Goal: Information Seeking & Learning: Check status

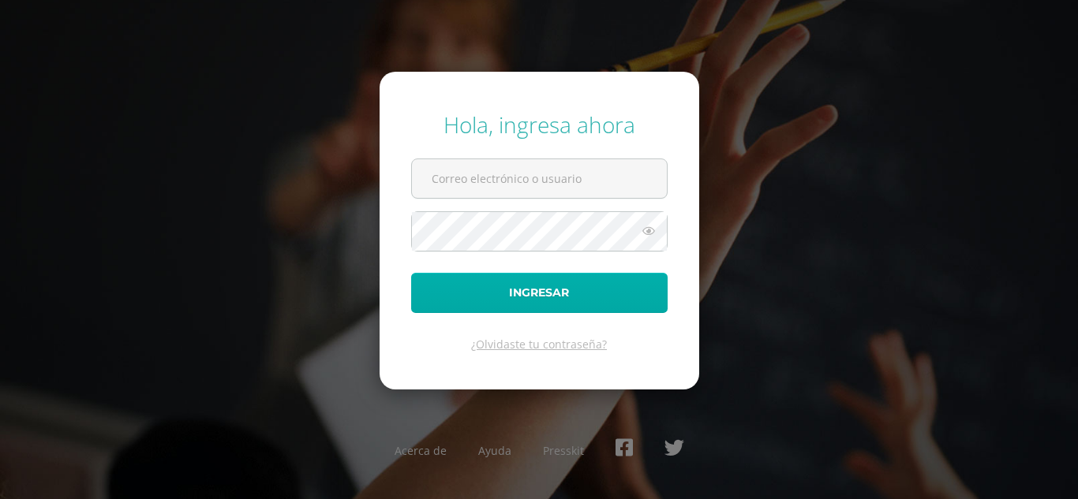
type input "[EMAIL_ADDRESS][DOMAIN_NAME]"
click at [559, 293] on button "Ingresar" at bounding box center [539, 293] width 256 height 40
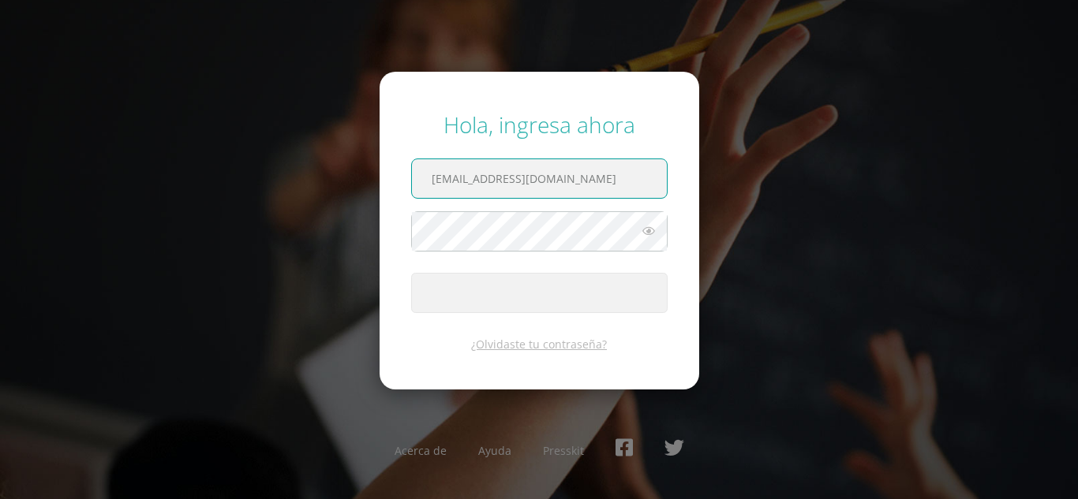
click at [621, 181] on input "[EMAIL_ADDRESS][DOMAIN_NAME]" at bounding box center [539, 178] width 255 height 39
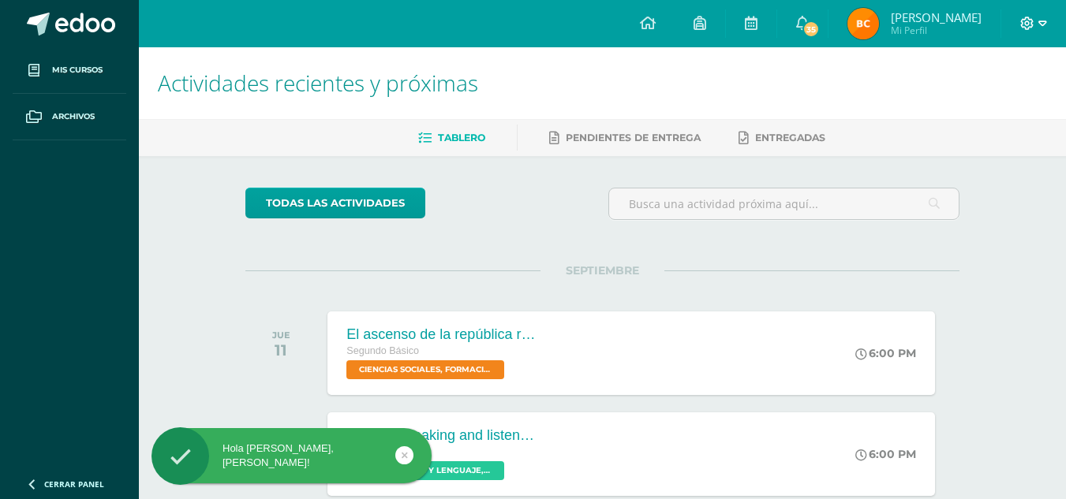
click at [1038, 21] on icon at bounding box center [1042, 24] width 9 height 14
click at [962, 100] on span "Cerrar sesión" at bounding box center [992, 106] width 71 height 15
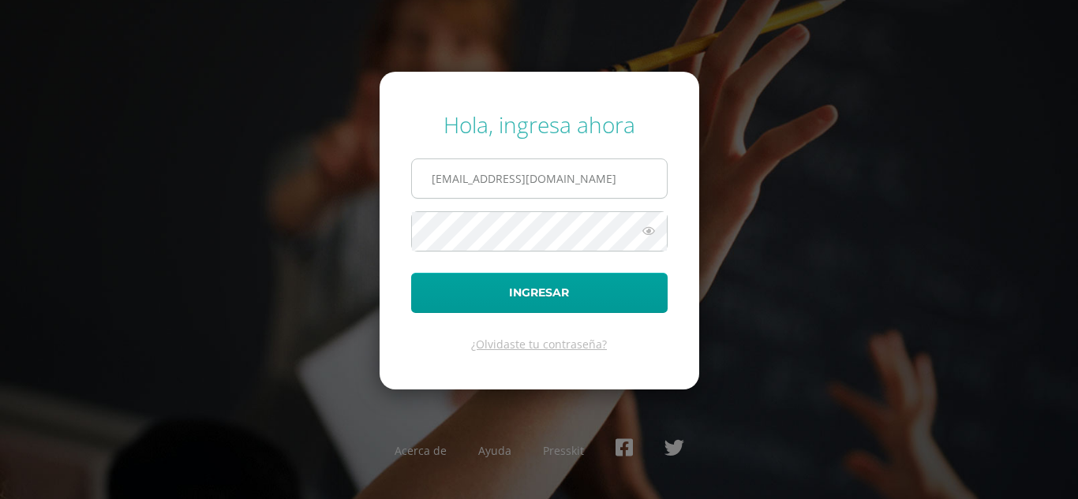
click at [593, 183] on input "brendacosigua2023@maiagt.org" at bounding box center [539, 178] width 255 height 39
click at [466, 176] on input "ang" at bounding box center [539, 178] width 255 height 39
type input "angelicacuy2023@maiagt.org"
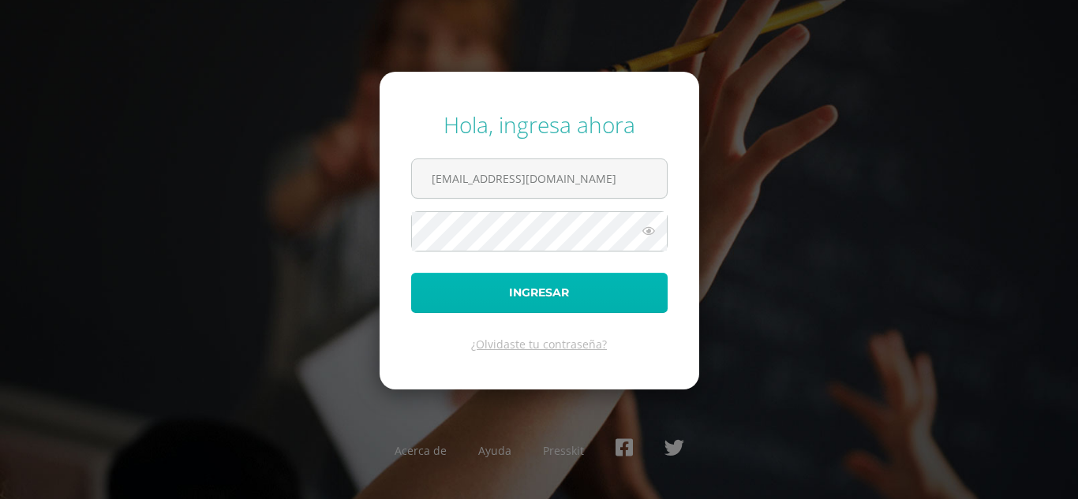
click at [509, 294] on button "Ingresar" at bounding box center [539, 293] width 256 height 40
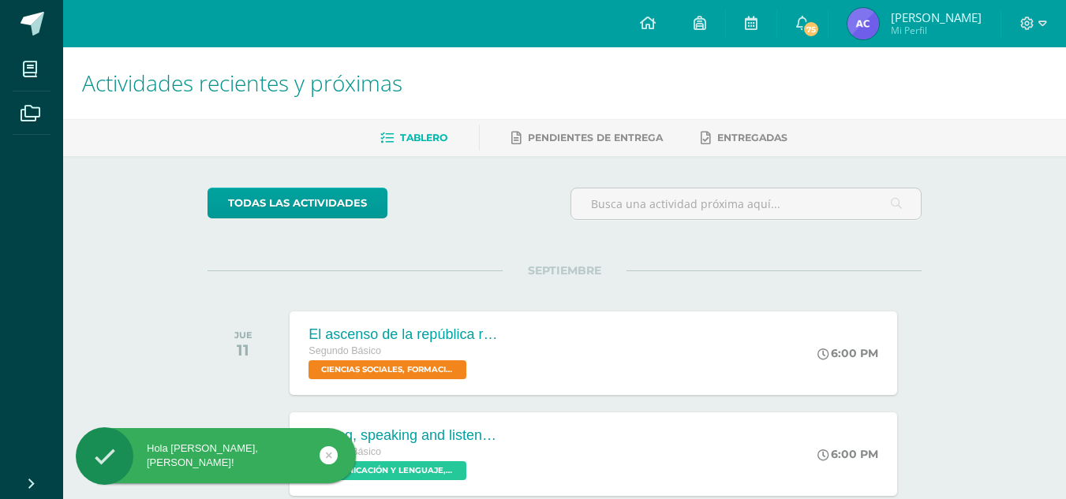
click at [873, 18] on img at bounding box center [863, 24] width 32 height 32
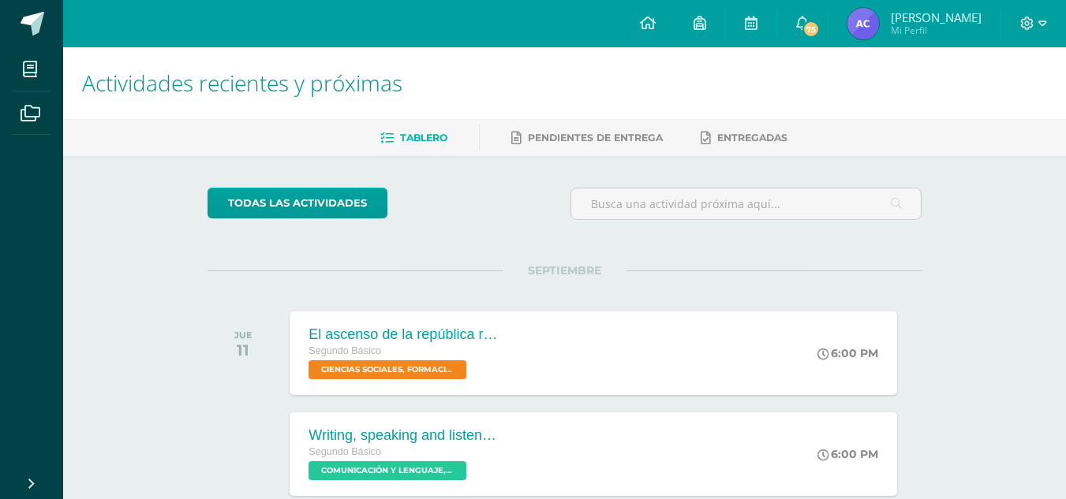
click at [862, 25] on img at bounding box center [863, 24] width 32 height 32
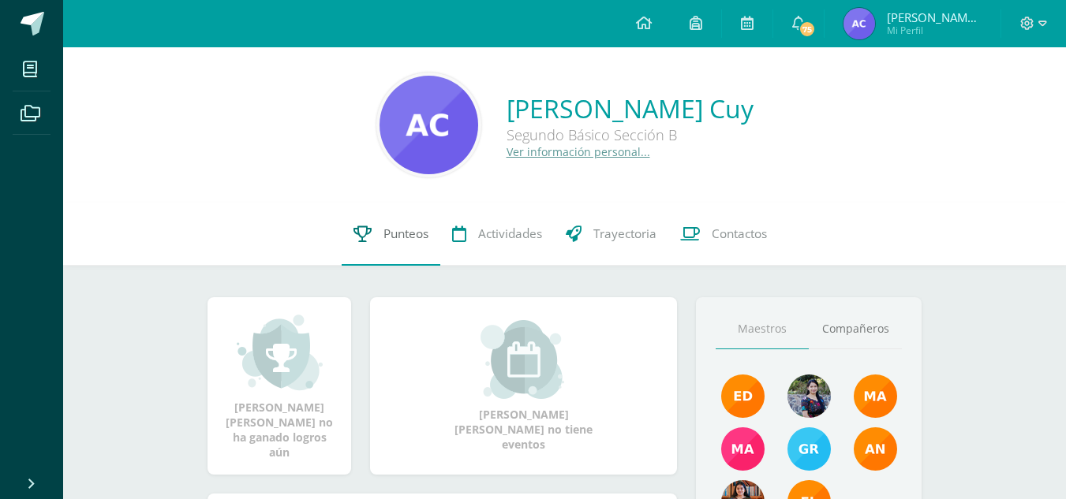
click at [402, 219] on link "Punteos" at bounding box center [391, 234] width 99 height 63
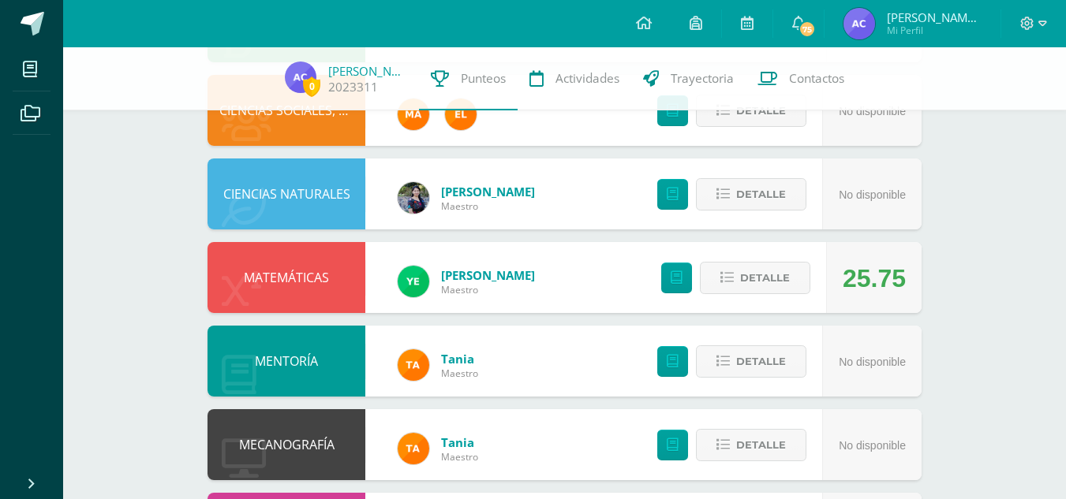
scroll to position [760, 0]
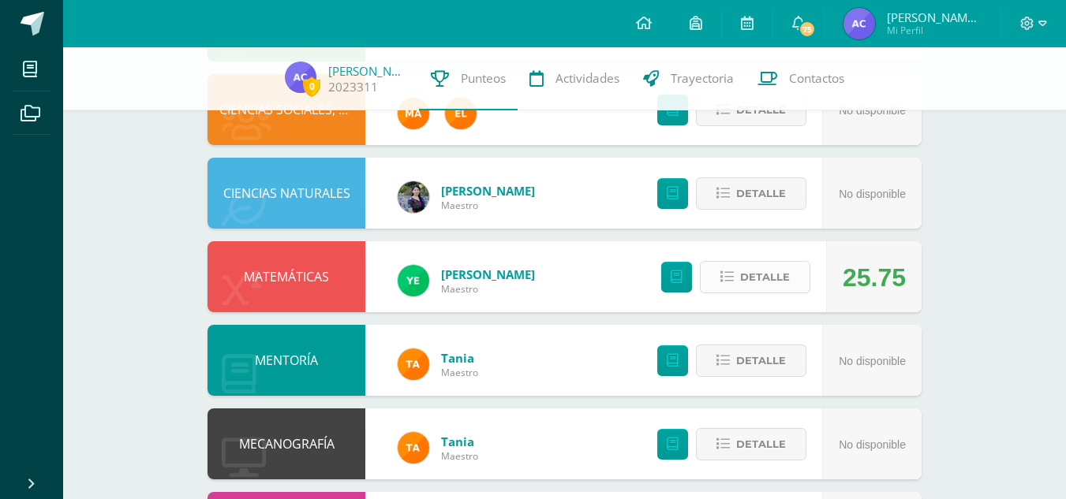
click at [774, 272] on span "Detalle" at bounding box center [765, 277] width 50 height 29
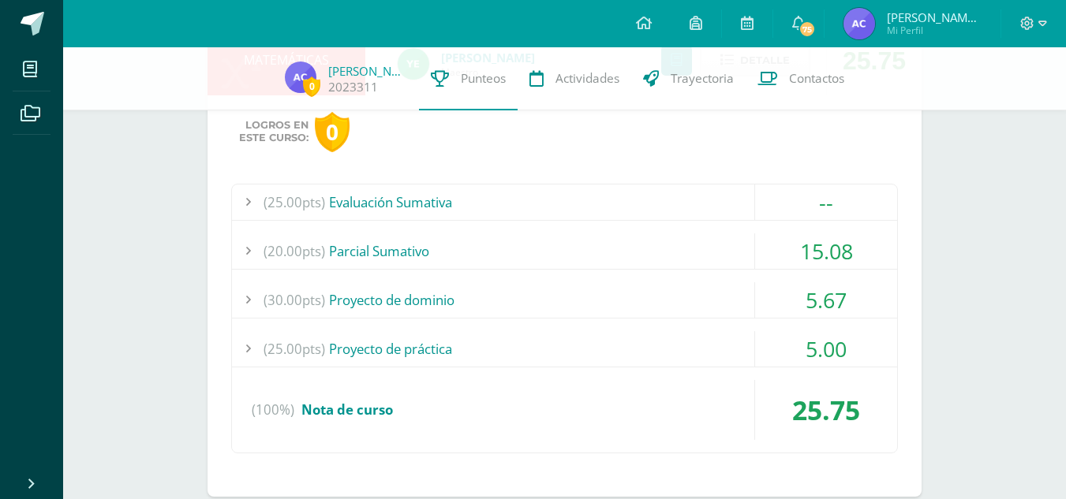
scroll to position [978, 0]
click at [835, 256] on div "15.08" at bounding box center [826, 250] width 142 height 36
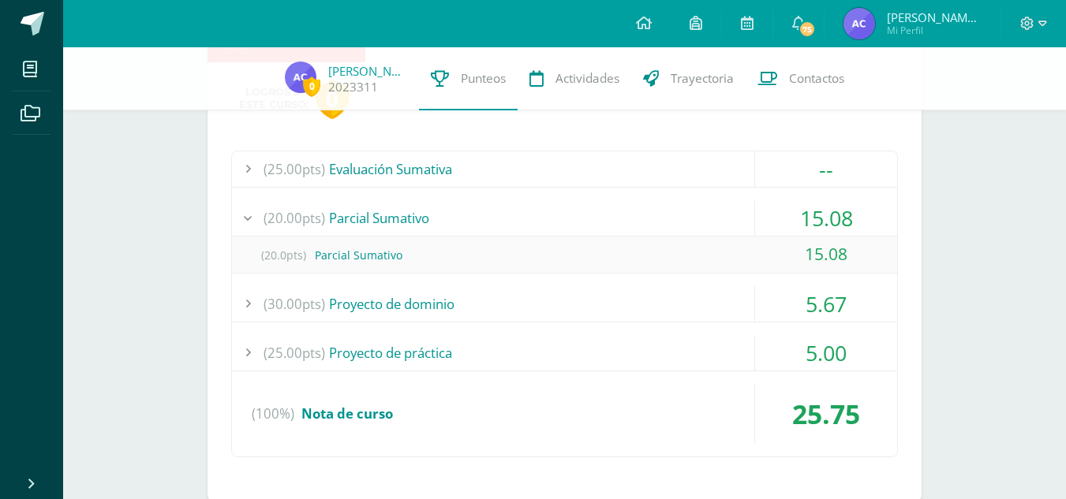
scroll to position [1011, 0]
click at [832, 305] on div "5.67" at bounding box center [826, 304] width 142 height 36
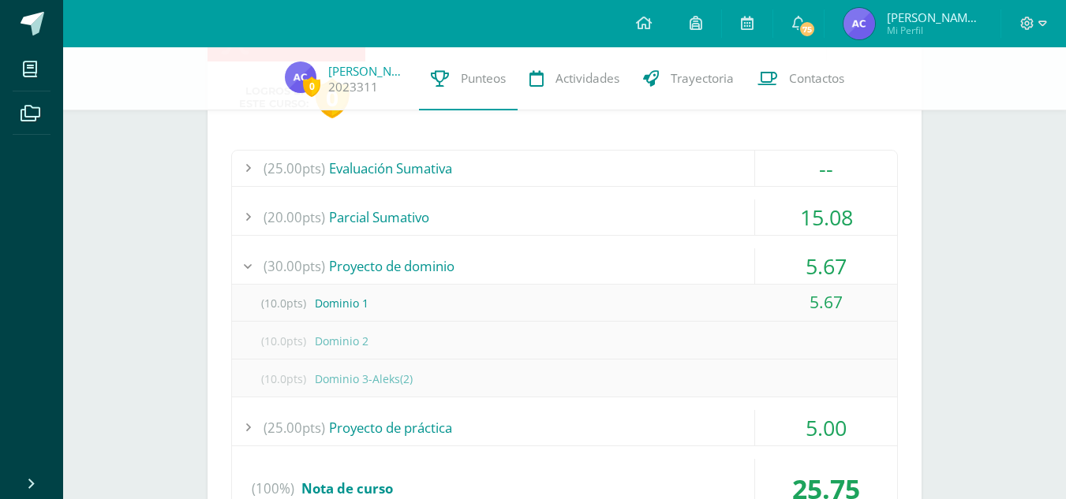
click at [831, 260] on div "5.67" at bounding box center [826, 267] width 142 height 36
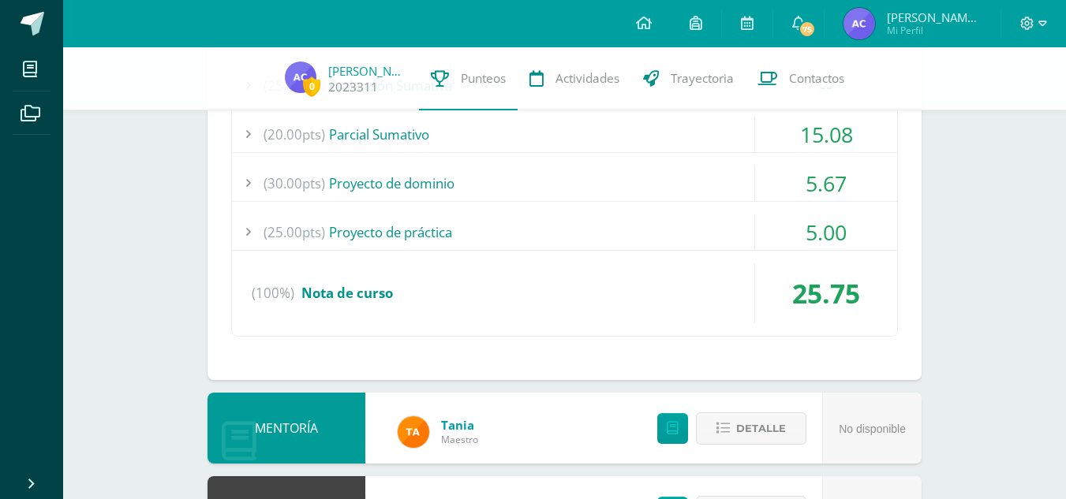
scroll to position [1097, 0]
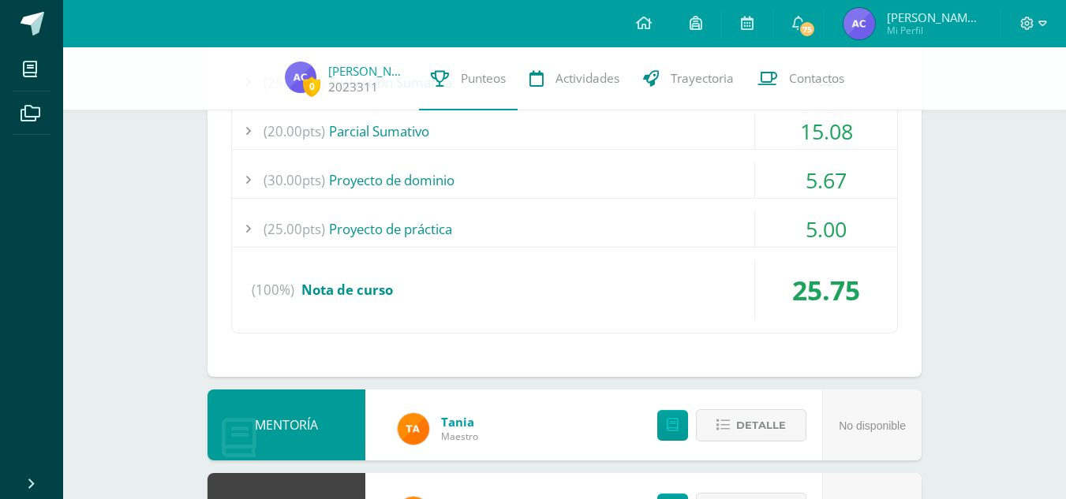
click at [821, 223] on div "5.00" at bounding box center [826, 229] width 142 height 36
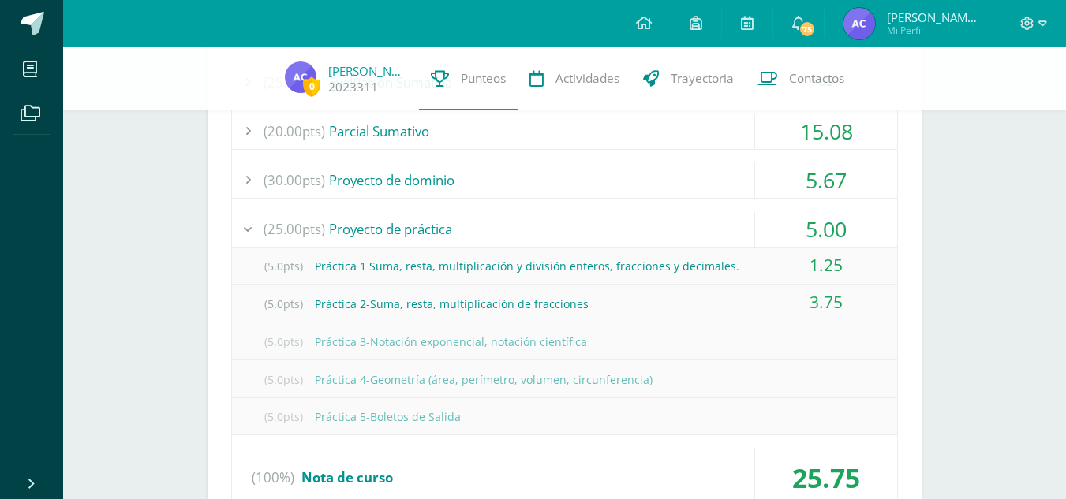
click at [821, 223] on div "5.00" at bounding box center [826, 229] width 142 height 36
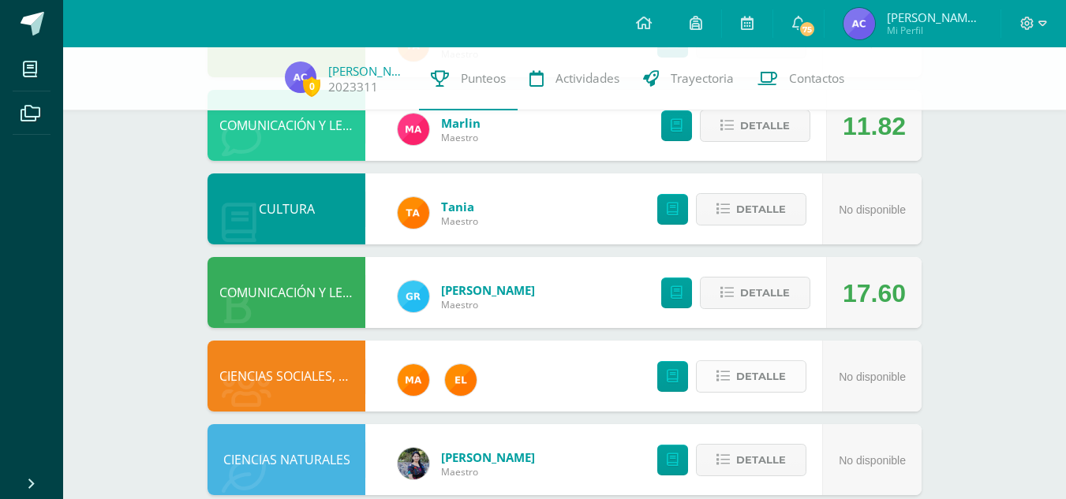
scroll to position [498, 0]
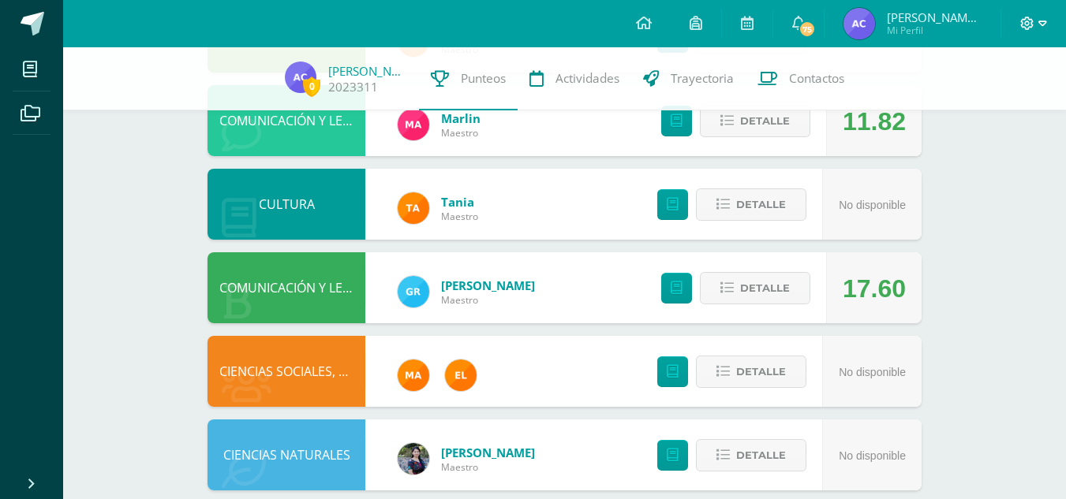
click at [1032, 26] on icon at bounding box center [1027, 23] width 13 height 13
click at [973, 103] on span "Cerrar sesión" at bounding box center [992, 106] width 71 height 15
